Goal: Task Accomplishment & Management: Manage account settings

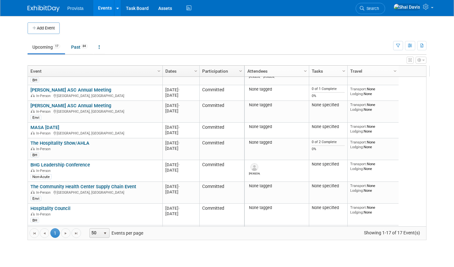
scroll to position [196, 0]
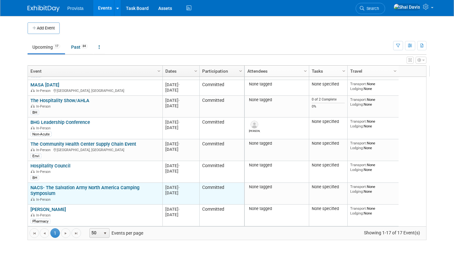
click at [65, 189] on link "NACS- The Salvation Army North America Camping Symposium" at bounding box center [84, 191] width 109 height 12
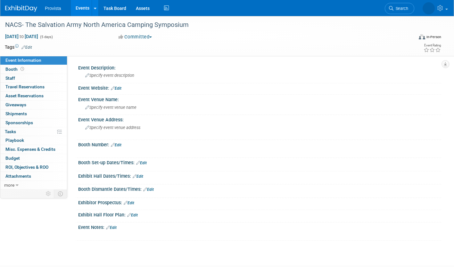
click at [27, 45] on link "Edit" at bounding box center [26, 47] width 11 height 4
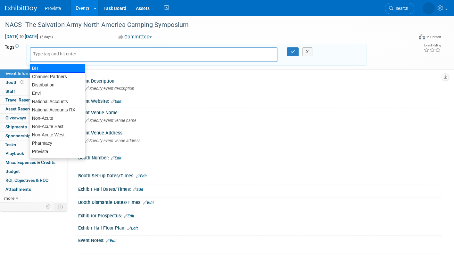
click at [38, 66] on div "BH" at bounding box center [57, 68] width 55 height 9
type input "BH"
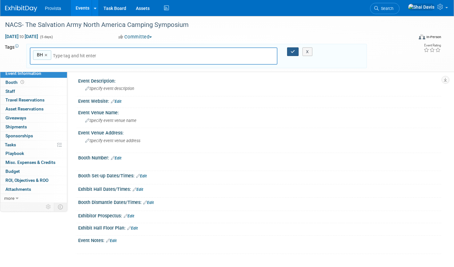
click at [294, 53] on icon "button" at bounding box center [293, 52] width 4 height 4
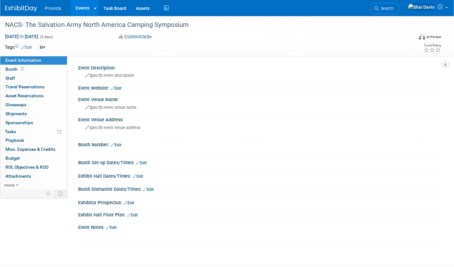
click at [82, 12] on link "Events" at bounding box center [82, 8] width 23 height 16
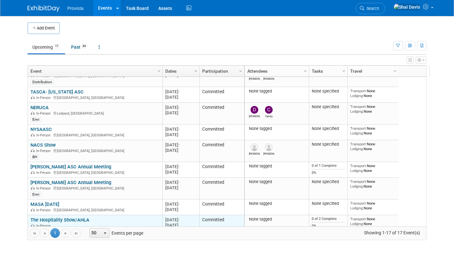
scroll to position [38, 0]
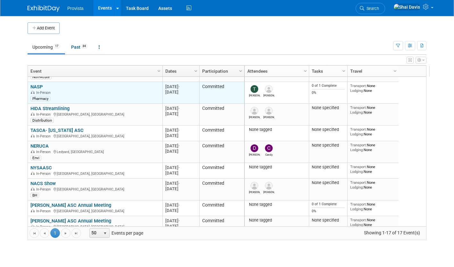
click at [34, 86] on link "NASP" at bounding box center [36, 87] width 12 height 6
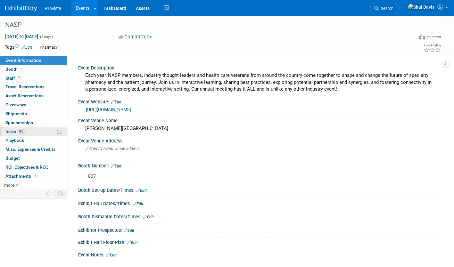
click at [12, 131] on span "Tasks 0%" at bounding box center [15, 131] width 20 height 5
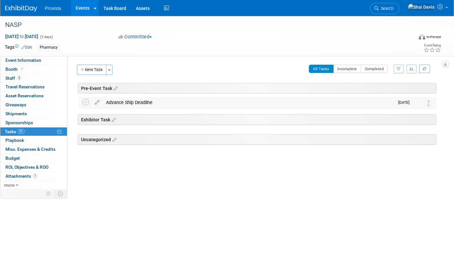
click at [166, 99] on div "Advance Ship Deadline" at bounding box center [249, 102] width 292 height 11
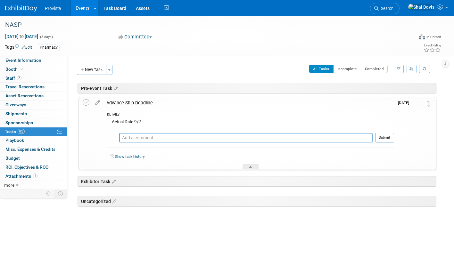
click at [82, 6] on link "Events" at bounding box center [82, 8] width 23 height 16
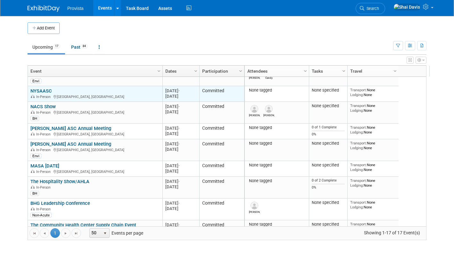
scroll to position [77, 0]
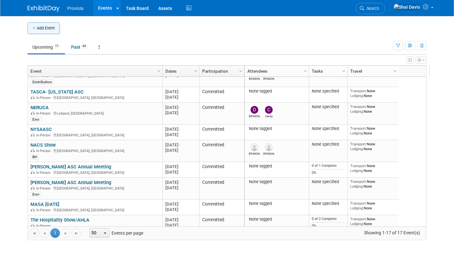
click at [43, 26] on button "Add Event" at bounding box center [44, 28] width 32 height 12
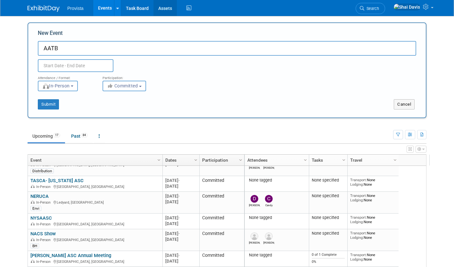
type input "AATB"
click at [45, 66] on input "text" at bounding box center [76, 65] width 76 height 13
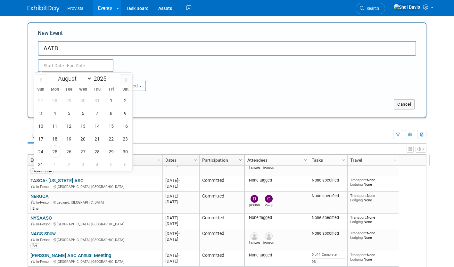
click at [125, 82] on span at bounding box center [126, 79] width 12 height 11
select select "9"
click at [45, 126] on span "12" at bounding box center [41, 126] width 12 height 12
click at [86, 125] on span "15" at bounding box center [83, 126] width 12 height 12
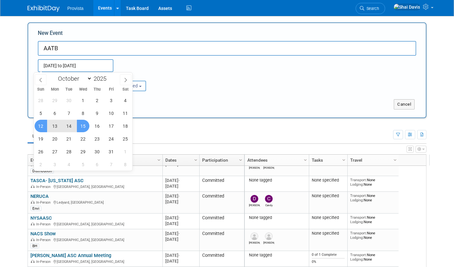
type input "[DATE] to [DATE]"
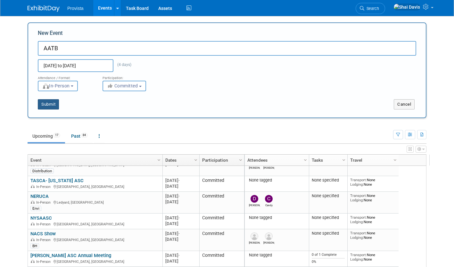
click at [52, 104] on button "Submit" at bounding box center [48, 104] width 21 height 10
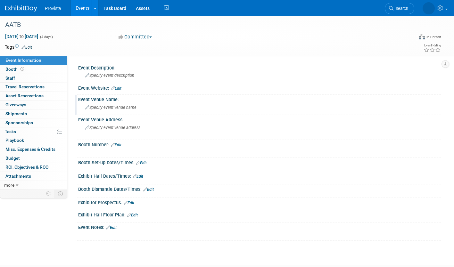
click at [107, 107] on span "Specify event venue name" at bounding box center [110, 107] width 51 height 5
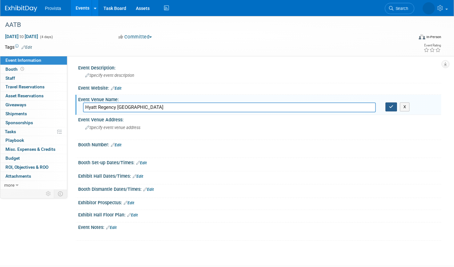
type input "Hyatt Regency Atlanta"
click at [388, 108] on button "button" at bounding box center [391, 107] width 12 height 9
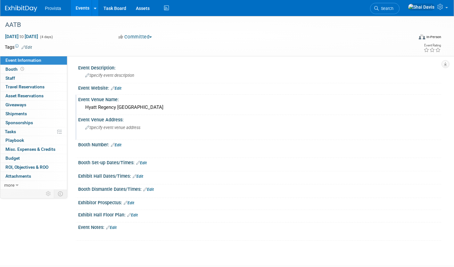
click at [108, 128] on span "Specify event venue address" at bounding box center [112, 127] width 55 height 5
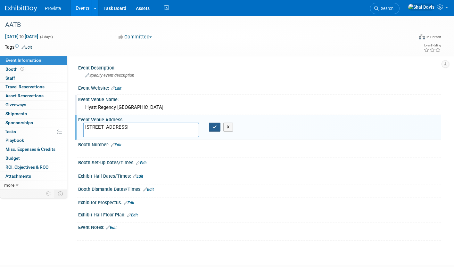
type textarea "265 Peachtree Rd NE, Atlanta GA 30303"
click at [211, 129] on button "button" at bounding box center [215, 127] width 12 height 9
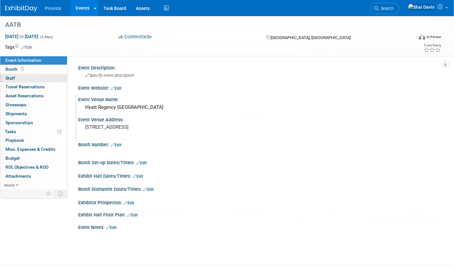
click at [11, 78] on span "Staff 0" at bounding box center [10, 78] width 10 height 5
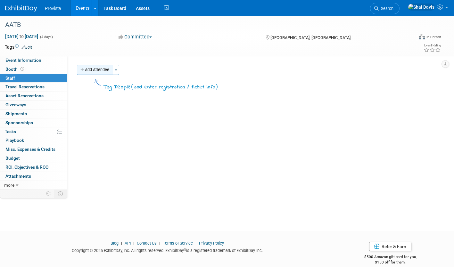
click at [92, 68] on button "Add Attendee" at bounding box center [95, 70] width 36 height 10
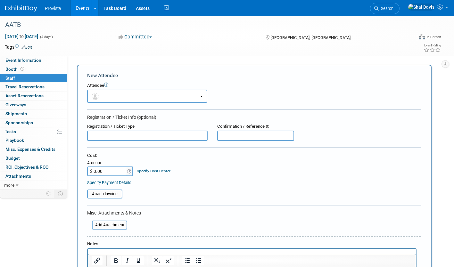
click at [115, 104] on form "New Attendee Attendee <img src="https://www.exhibitday.com/Images/Unassigned-Us…" at bounding box center [254, 189] width 334 height 235
click at [117, 98] on button "button" at bounding box center [147, 96] width 120 height 13
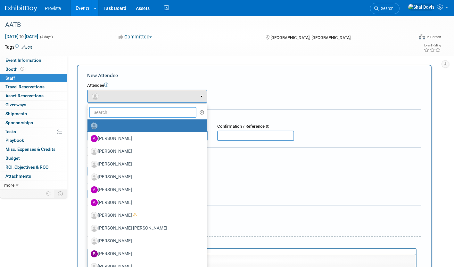
click at [120, 114] on input "text" at bounding box center [142, 112] width 107 height 11
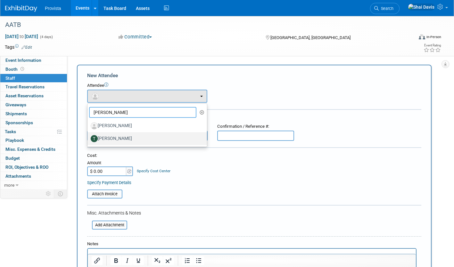
type input "ted"
click at [131, 136] on label "Ted Vanzante" at bounding box center [146, 139] width 110 height 10
click at [88, 136] on input "Ted Vanzante" at bounding box center [86, 138] width 4 height 4
select select "93f40002-d5a0-4588-9f49-9d707a0cbc28"
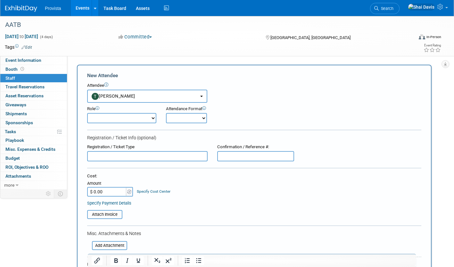
click at [123, 119] on select "Demonstrator Host Planner Presenter Sales Representative Set-up/Dismantle Crew …" at bounding box center [121, 118] width 69 height 10
select select "4"
click at [87, 113] on select "Demonstrator Host Planner Presenter Sales Representative Set-up/Dismantle Crew …" at bounding box center [121, 118] width 69 height 10
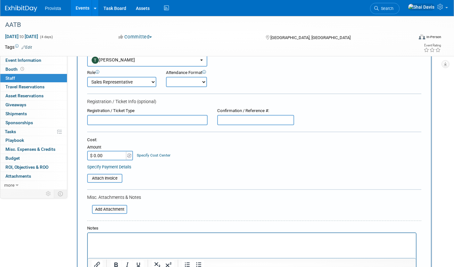
scroll to position [96, 0]
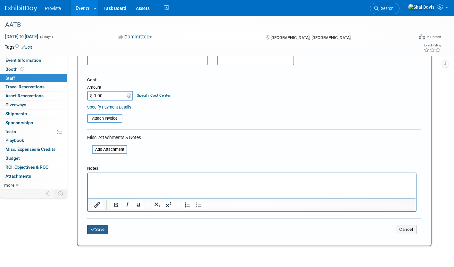
click at [102, 233] on button "Save" at bounding box center [97, 229] width 21 height 9
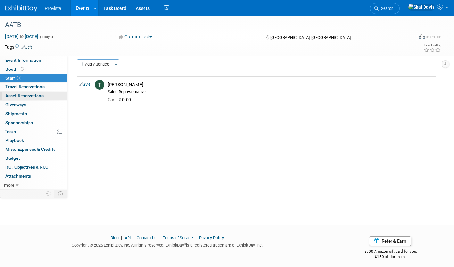
scroll to position [0, 0]
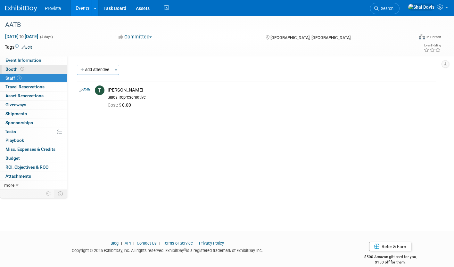
click at [31, 68] on link "Booth" at bounding box center [33, 69] width 67 height 9
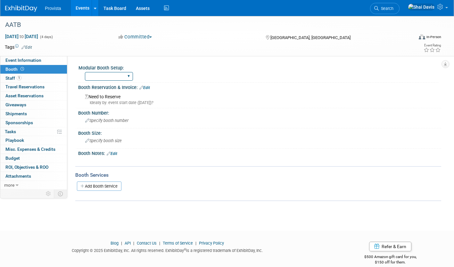
click at [103, 75] on select "Yes No" at bounding box center [109, 76] width 48 height 9
select select "No"
click at [85, 72] on select "Yes No" at bounding box center [109, 76] width 48 height 9
click at [32, 62] on span "Event Information" at bounding box center [23, 60] width 36 height 5
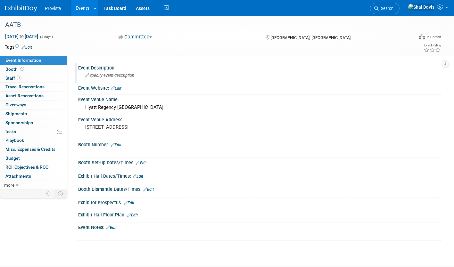
click at [106, 79] on div "Specify event description" at bounding box center [259, 75] width 353 height 10
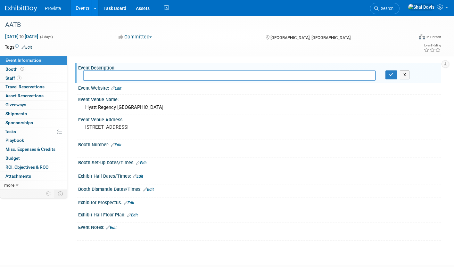
click at [118, 88] on link "Edit" at bounding box center [116, 88] width 11 height 4
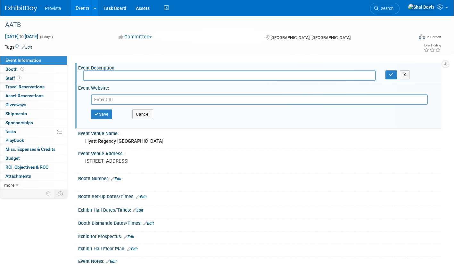
drag, startPoint x: 118, startPoint y: 88, endPoint x: 111, endPoint y: 100, distance: 13.8
click at [111, 100] on input "text" at bounding box center [259, 100] width 337 height 10
paste input "https://portal.aatb.org/cv5/cgi-bin/eventsdll.dll/EventInfo?SESSIONALTCD=2025ME…"
type input "https://portal.aatb.org/cv5/cgi-bin/eventsdll.dll/EventInfo?SESSIONALTCD=2025ME…"
click at [108, 115] on button "Save" at bounding box center [101, 115] width 21 height 10
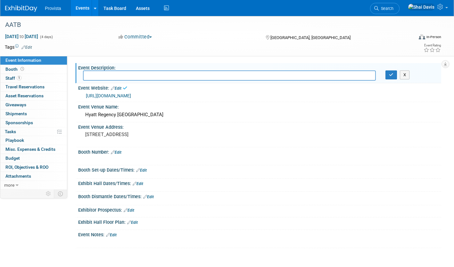
click at [131, 95] on link "https://portal.aatb.org/cv5/cgi-bin/eventsdll.dll/EventInfo?SESSIONALTCD=2025ME…" at bounding box center [108, 95] width 45 height 5
click at [103, 72] on input "text" at bounding box center [229, 75] width 293 height 10
paste input "he 2025 AATB Annual Meeting, scheduled for October 12-15, 2025, in Atlanta, GA,…"
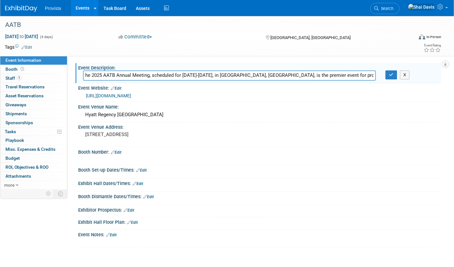
scroll to position [0, 468]
type input "he 2025 AATB Annual Meeting, scheduled for October 12-15, 2025, in Atlanta, GA,…"
click at [390, 77] on icon "button" at bounding box center [391, 75] width 4 height 4
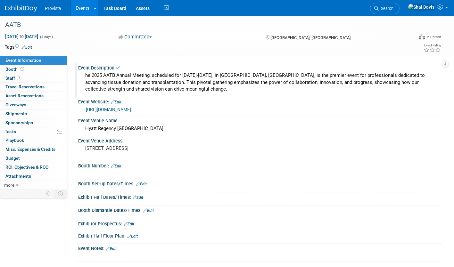
click at [90, 78] on div "he 2025 AATB Annual Meeting, scheduled for October 12-15, 2025, in Atlanta, GA,…" at bounding box center [259, 82] width 353 height 24
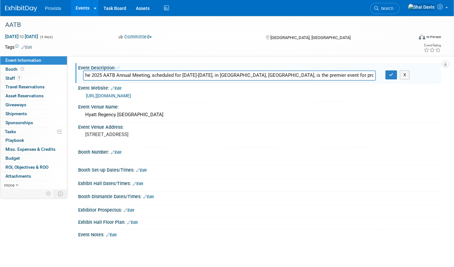
click at [85, 76] on input "he 2025 AATB Annual Meeting, scheduled for October 12-15, 2025, in Atlanta, GA,…" at bounding box center [229, 75] width 293 height 10
type input "The 2025 AATB Annual Meeting, scheduled for October 12-15, 2025, in Atlanta, GA…"
click at [389, 76] on button "button" at bounding box center [391, 74] width 12 height 9
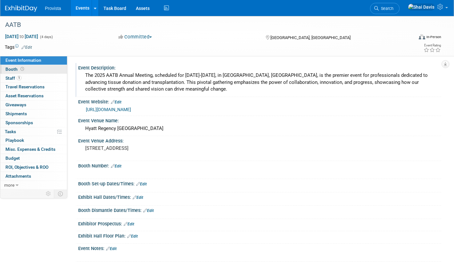
click at [12, 68] on span "Booth" at bounding box center [15, 69] width 20 height 5
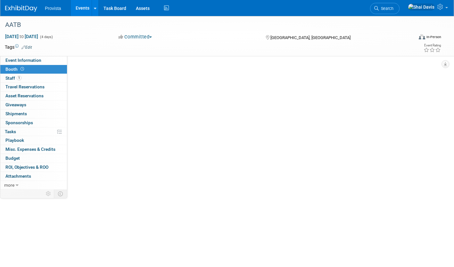
select select "No"
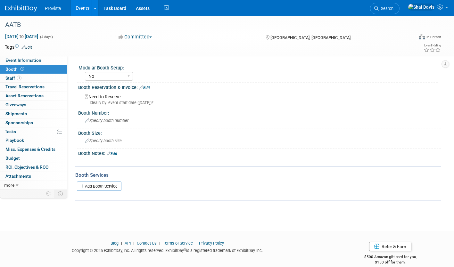
click at [98, 104] on div "Ideally by: event start date (Sun. Oct 12, 2025)?" at bounding box center [260, 103] width 351 height 6
click at [147, 88] on link "Edit" at bounding box center [144, 88] width 11 height 4
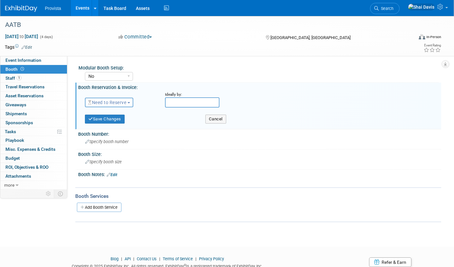
click at [116, 102] on span "Need to Reserve" at bounding box center [107, 102] width 38 height 5
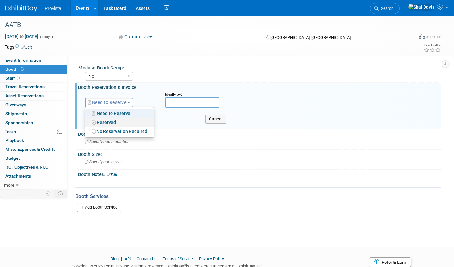
click at [108, 123] on link "Reserved" at bounding box center [119, 122] width 69 height 9
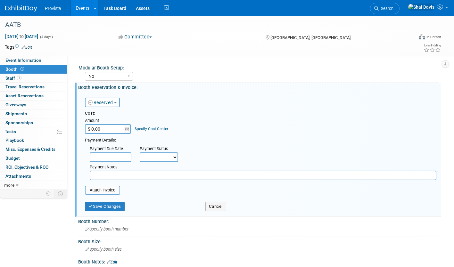
click at [107, 130] on input "$ 0.00" at bounding box center [105, 129] width 40 height 10
type input "$ 5,500.00"
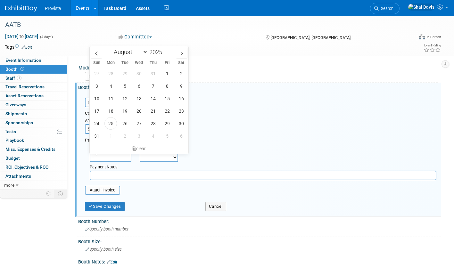
click at [113, 159] on input "text" at bounding box center [111, 158] width 42 height 10
click at [171, 127] on span "29" at bounding box center [167, 123] width 12 height 12
type input "Aug 29, 2025"
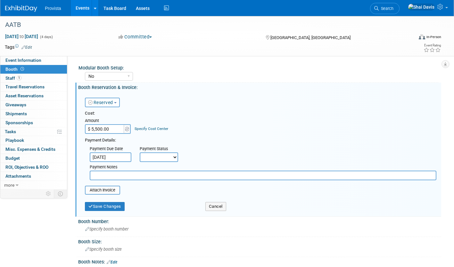
click at [155, 163] on div "Payment Notes" at bounding box center [263, 171] width 356 height 18
click at [156, 159] on select "Not Paid Yet Partially Paid Paid in Full" at bounding box center [159, 158] width 38 height 10
select select "3"
click at [140, 153] on select "Not Paid Yet Partially Paid Paid in Full" at bounding box center [159, 158] width 38 height 10
click at [108, 177] on input "text" at bounding box center [263, 176] width 347 height 10
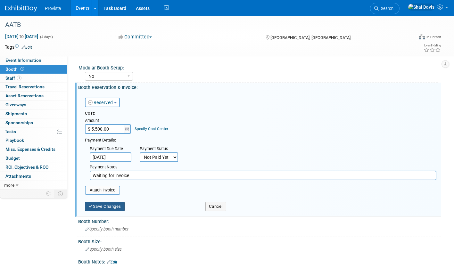
type input "Waiting for invoice"
click at [101, 207] on button "Save Changes" at bounding box center [105, 206] width 40 height 9
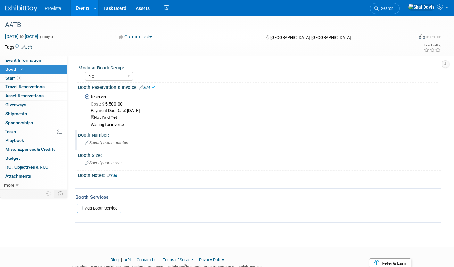
click at [97, 145] on div "Specify booth number" at bounding box center [259, 143] width 353 height 10
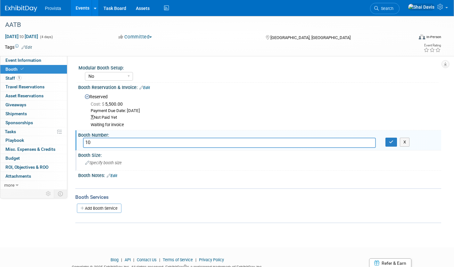
type input "1"
click at [403, 144] on button "X" at bounding box center [405, 142] width 10 height 9
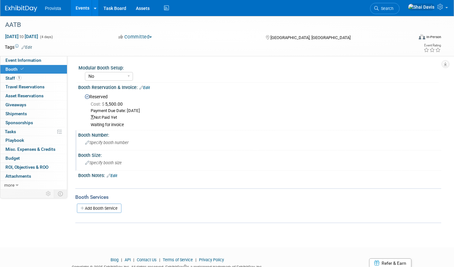
click at [109, 166] on div "Specify booth size" at bounding box center [259, 163] width 353 height 10
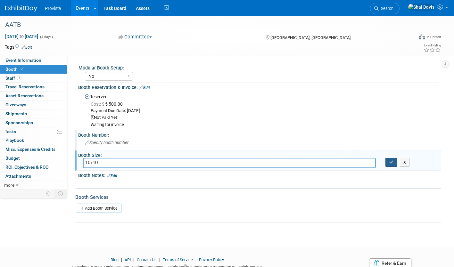
type input "10x10"
click at [389, 158] on button "button" at bounding box center [391, 162] width 12 height 9
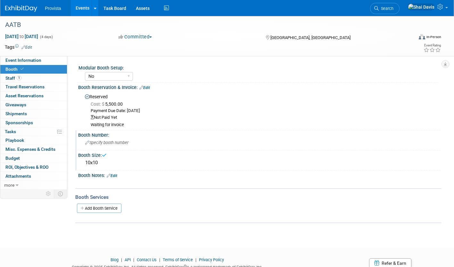
click at [112, 174] on link "Edit" at bounding box center [112, 176] width 11 height 4
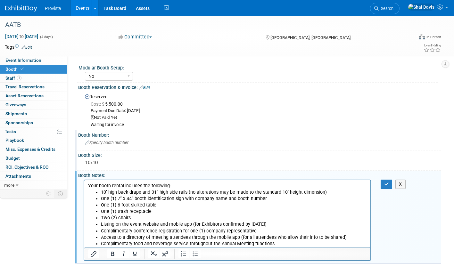
click at [387, 189] on div "X" at bounding box center [259, 220] width 363 height 84
click at [387, 185] on icon "button" at bounding box center [386, 184] width 5 height 4
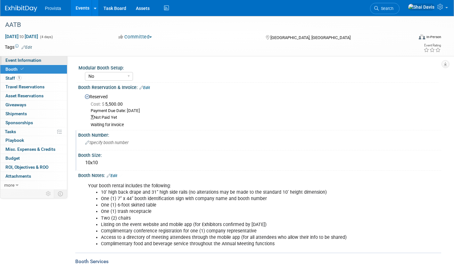
click at [14, 62] on span "Event Information" at bounding box center [23, 60] width 36 height 5
